Goal: Find specific page/section

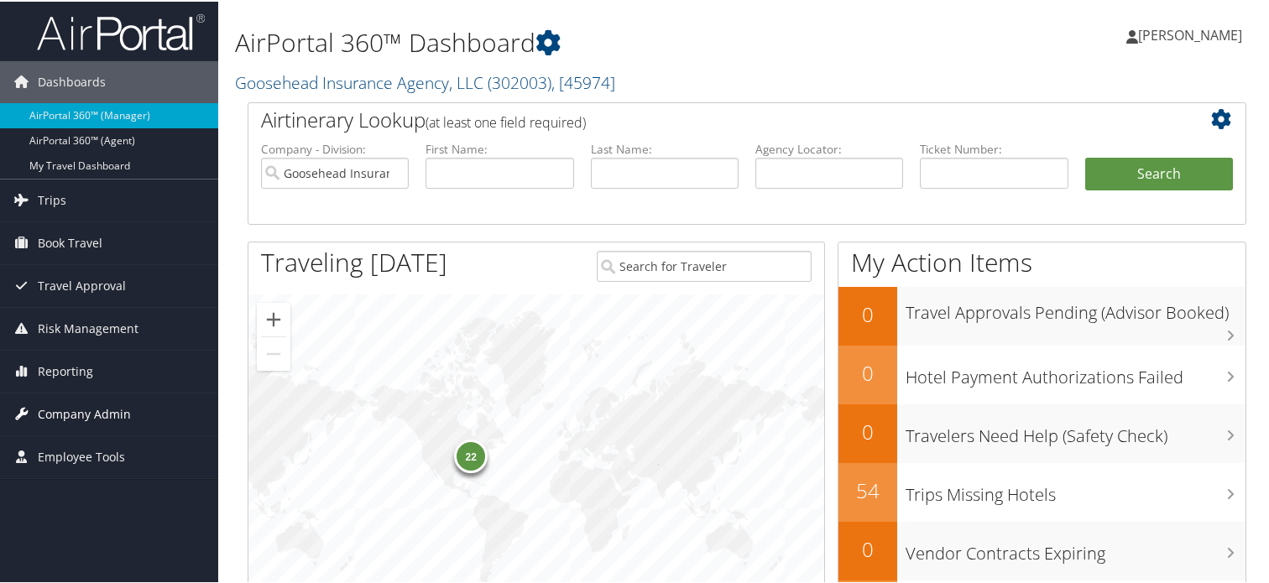
click at [67, 402] on span "Company Admin" at bounding box center [84, 413] width 93 height 42
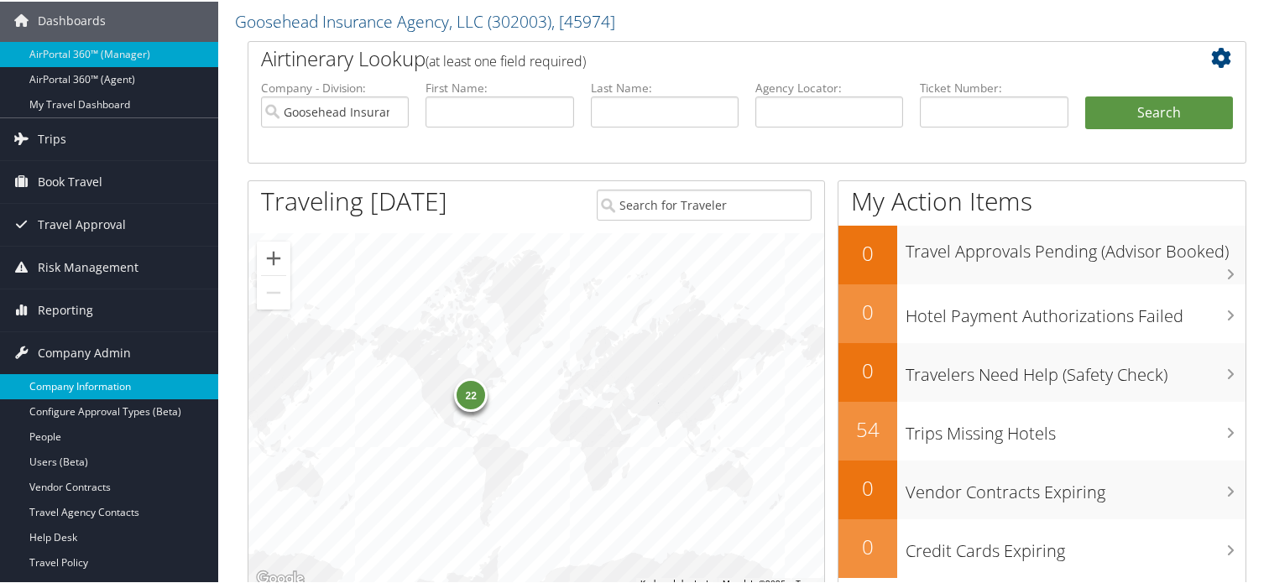
scroll to position [168, 0]
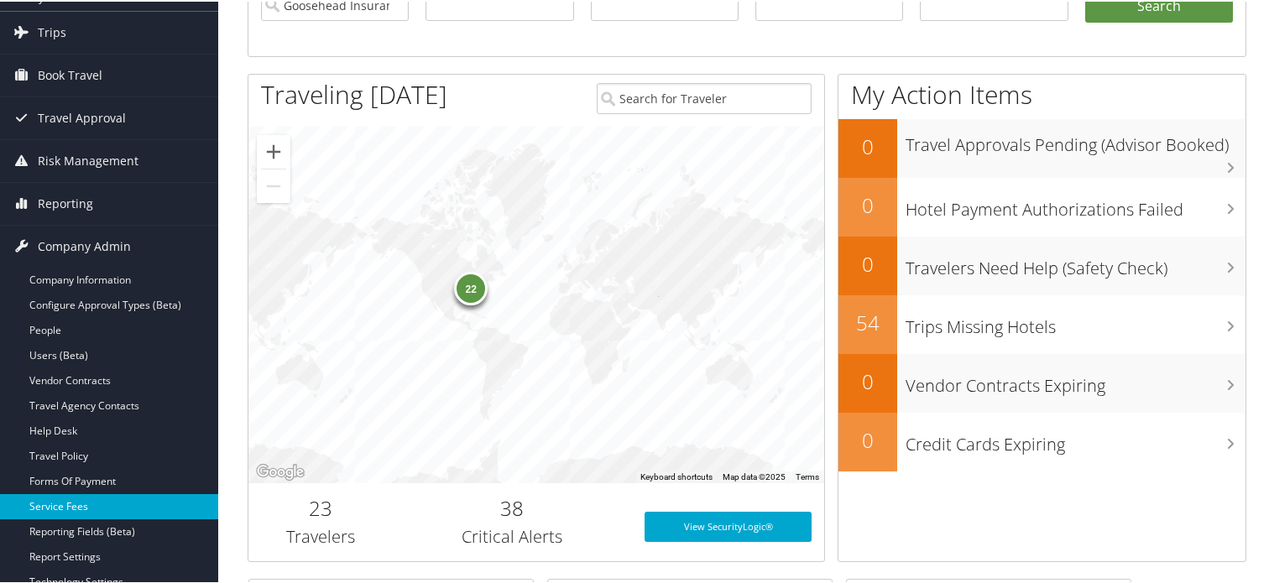
click at [79, 510] on link "Service Fees" at bounding box center [109, 505] width 218 height 25
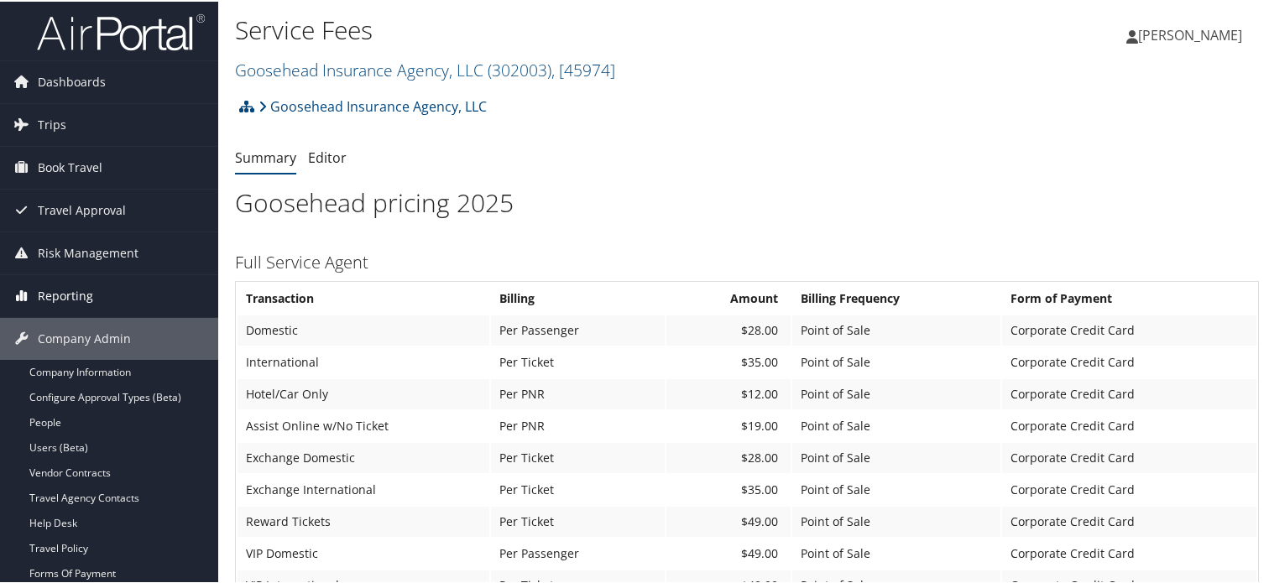
click at [41, 293] on span "Reporting" at bounding box center [65, 295] width 55 height 42
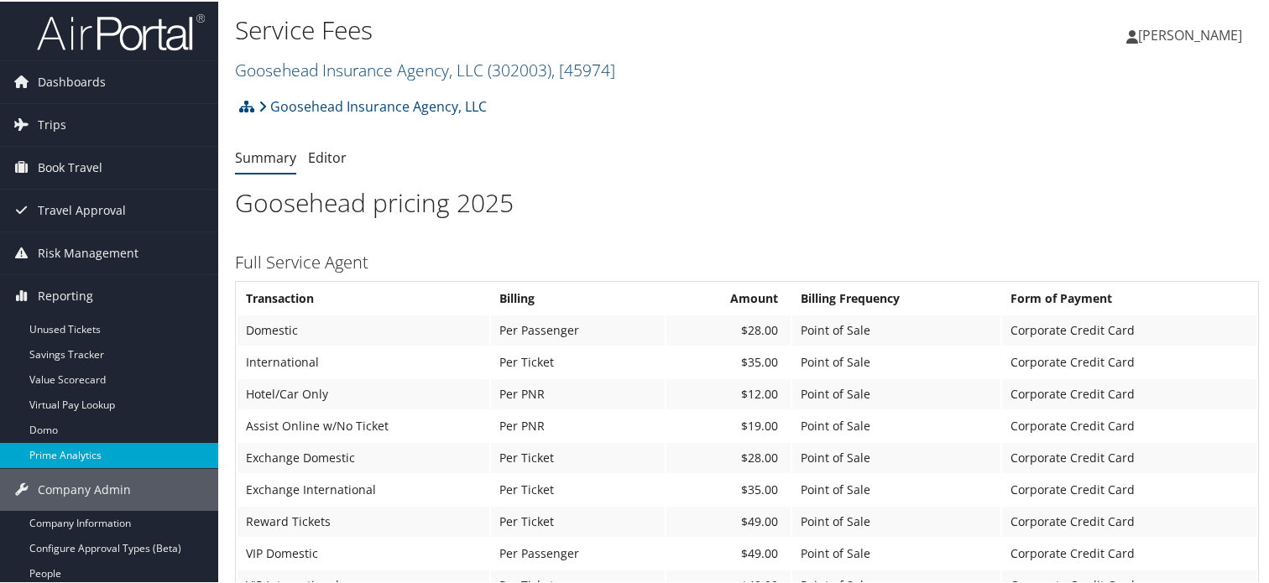
click at [65, 449] on link "Prime Analytics" at bounding box center [109, 454] width 218 height 25
